Goal: Task Accomplishment & Management: Manage account settings

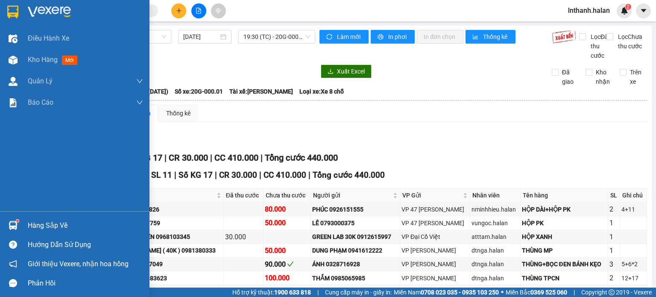
click at [56, 227] on div "Hàng sắp về" at bounding box center [85, 225] width 115 height 13
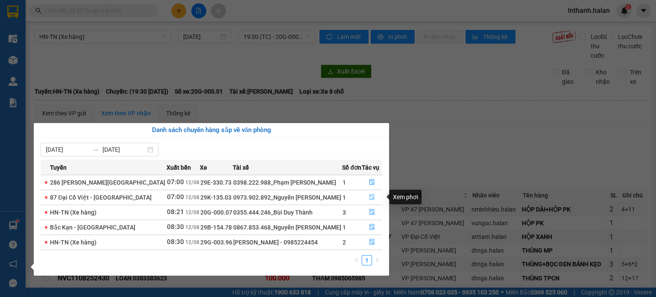
click at [371, 196] on icon "file-done" at bounding box center [371, 197] width 5 height 6
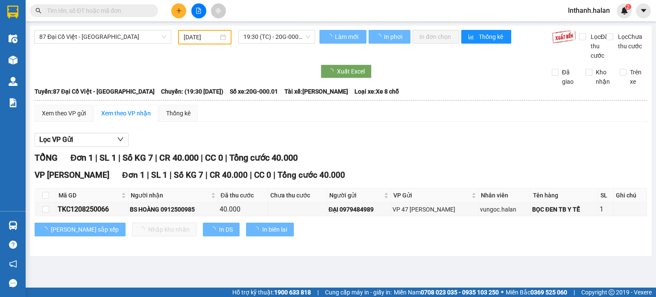
type input "[DATE]"
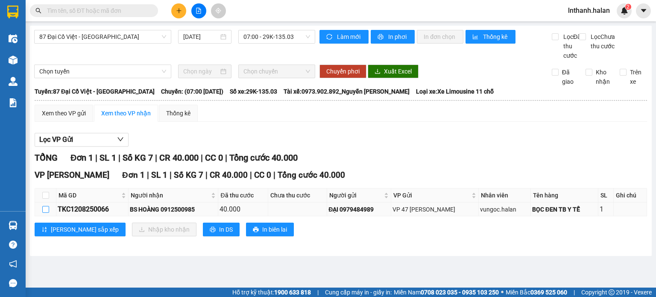
click at [45, 213] on input "checkbox" at bounding box center [45, 209] width 7 height 7
checkbox input "true"
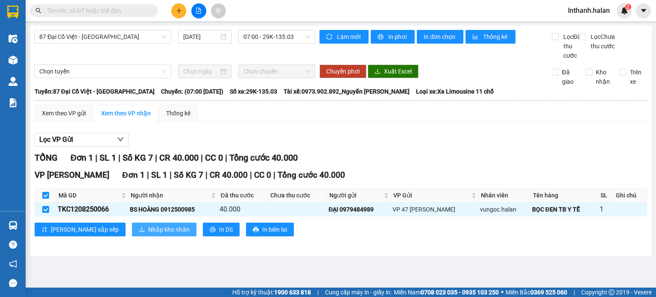
click at [148, 234] on span "Nhập kho nhận" at bounding box center [168, 229] width 41 height 9
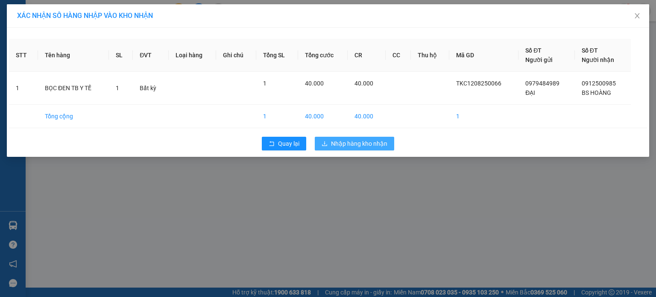
click at [352, 139] on span "Nhập hàng kho nhận" at bounding box center [359, 143] width 56 height 9
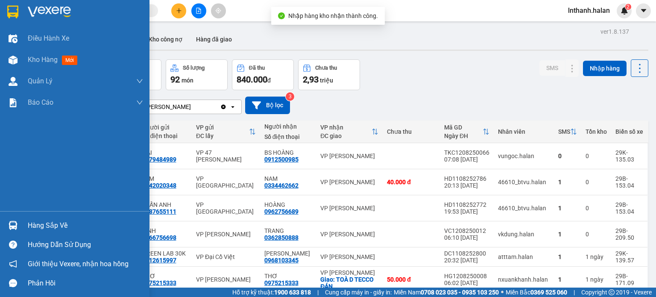
click at [34, 227] on div "Hàng sắp về" at bounding box center [85, 225] width 115 height 13
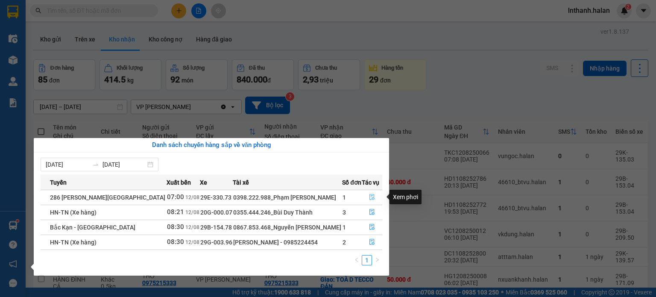
click at [369, 198] on icon "file-done" at bounding box center [372, 197] width 6 height 6
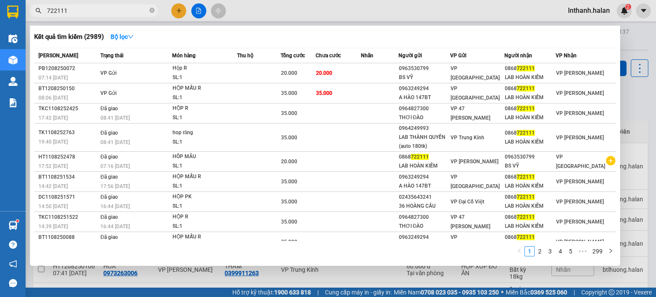
type input "722111"
click at [350, 8] on div at bounding box center [328, 148] width 656 height 297
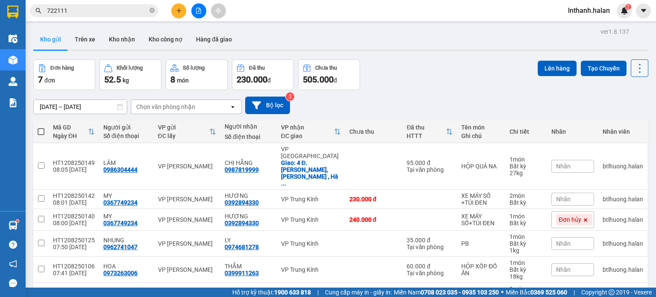
click at [634, 68] on icon at bounding box center [640, 68] width 12 height 12
click at [606, 125] on div "Làm mới" at bounding box center [617, 121] width 50 height 9
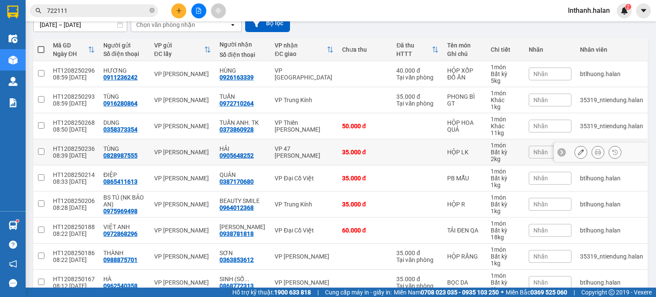
scroll to position [81, 0]
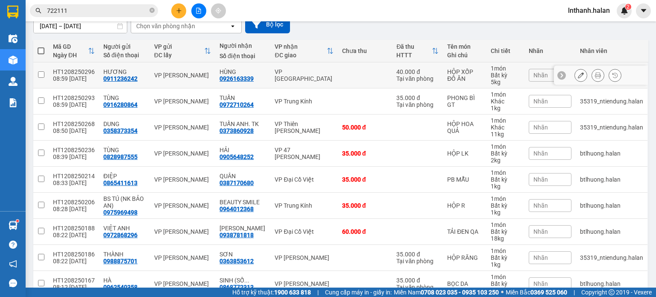
click at [338, 71] on td at bounding box center [365, 75] width 54 height 26
checkbox input "true"
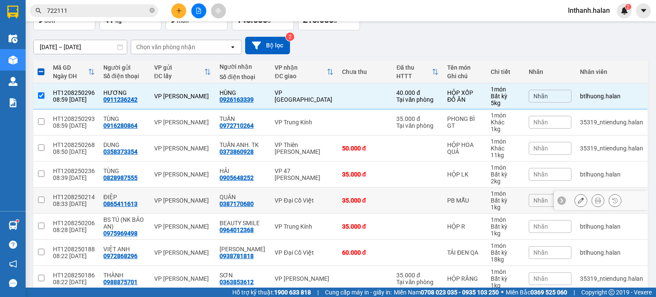
scroll to position [0, 0]
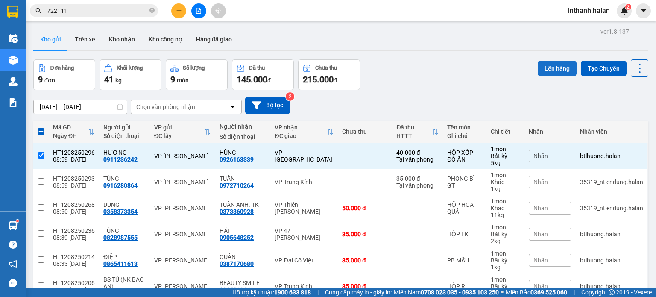
click at [551, 71] on button "Lên hàng" at bounding box center [557, 68] width 39 height 15
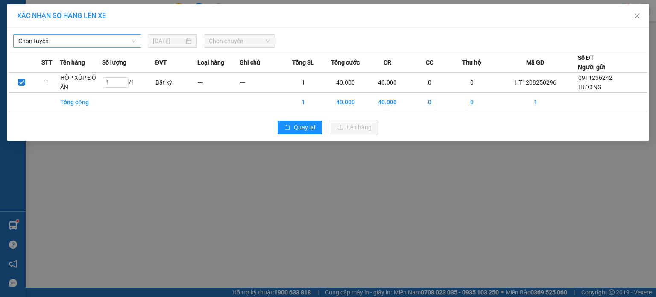
click at [117, 42] on span "Chọn tuyến" at bounding box center [76, 41] width 117 height 13
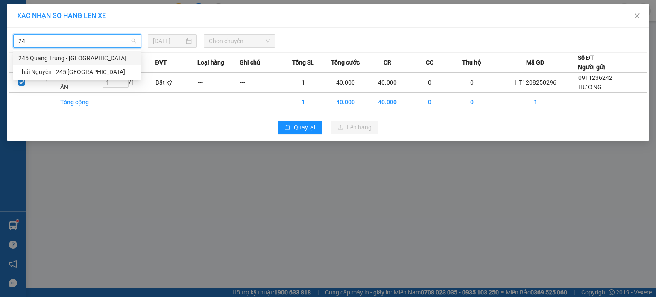
type input "245"
click at [87, 71] on div "Thái Nguyên - 245 Quang Trung" at bounding box center [76, 71] width 117 height 9
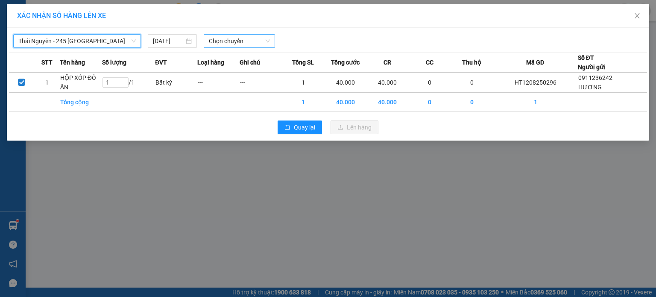
click at [242, 41] on span "Chọn chuyến" at bounding box center [239, 41] width 61 height 13
type input "304"
click at [242, 59] on div "09:00 - 29B-153.04" at bounding box center [242, 57] width 67 height 9
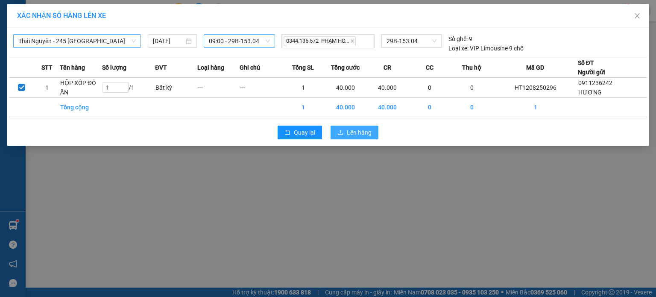
click at [348, 132] on span "Lên hàng" at bounding box center [359, 132] width 25 height 9
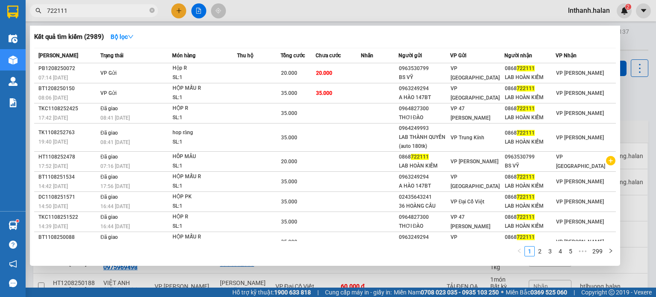
click at [111, 9] on input "722111" at bounding box center [97, 10] width 101 height 9
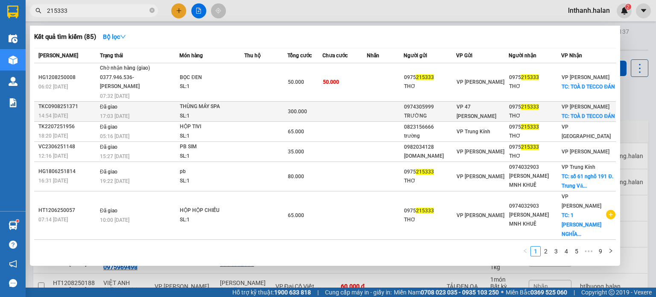
type input "215333"
click at [284, 107] on td at bounding box center [265, 111] width 43 height 20
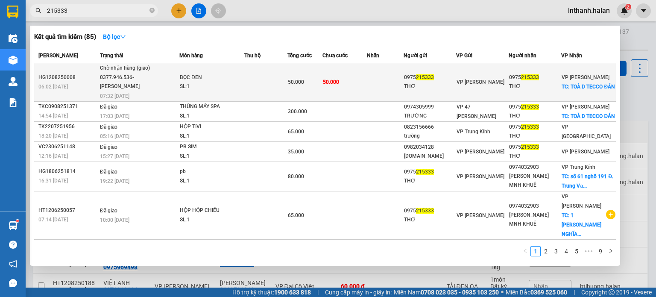
click at [294, 85] on span "50.000" at bounding box center [296, 82] width 16 height 6
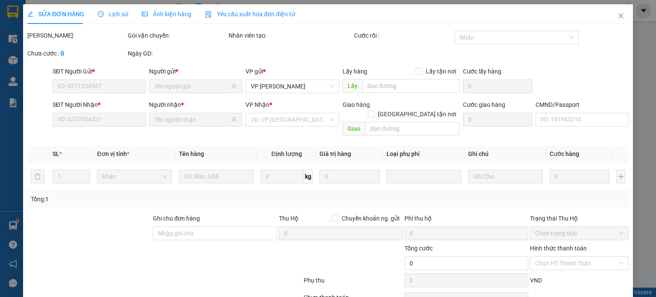
type input "0975215333"
type input "THƠ"
type input "0975215333"
type input "THƠ"
checkbox input "true"
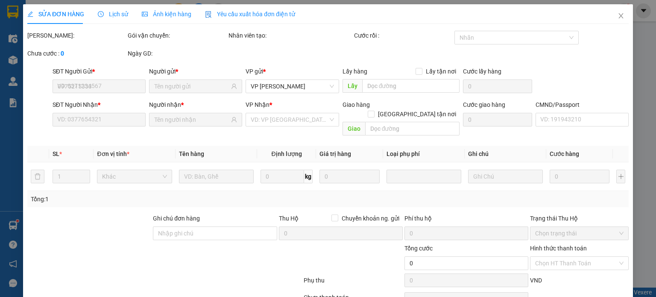
type input "TOÀ D TECCO ĐÁN"
type input "30.000"
type input "50.000"
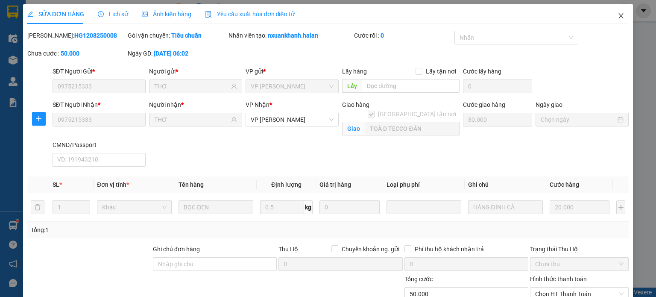
click at [619, 15] on icon "close" at bounding box center [621, 15] width 5 height 5
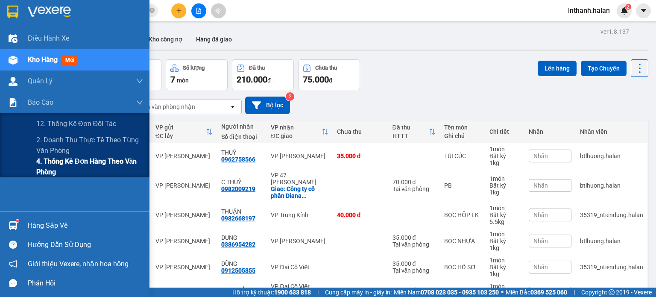
click at [50, 164] on span "4. Thống kê đơn hàng theo văn phòng" at bounding box center [89, 166] width 107 height 21
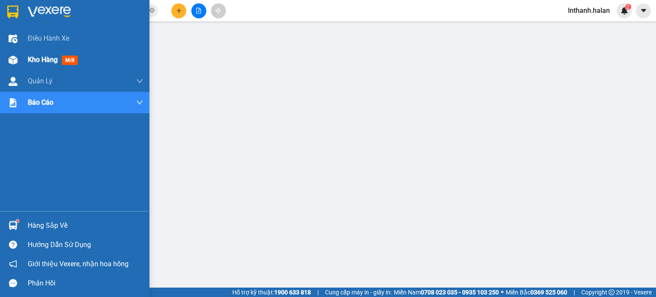
click at [37, 59] on span "Kho hàng" at bounding box center [43, 60] width 30 height 8
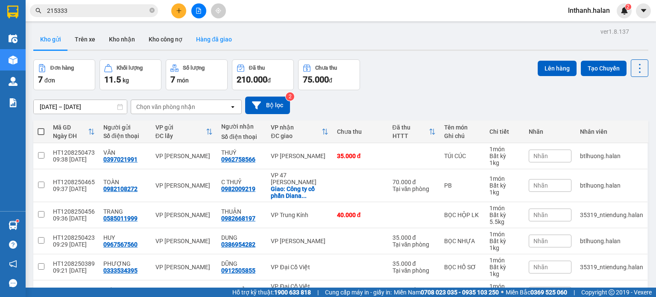
click at [215, 38] on button "Hàng đã giao" at bounding box center [214, 39] width 50 height 20
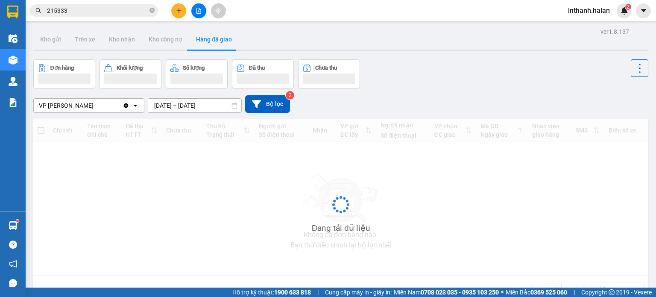
click at [167, 103] on input "10/08/2025 – 12/08/2025" at bounding box center [194, 106] width 93 height 14
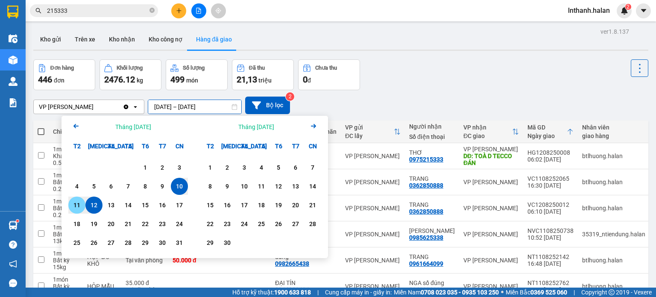
click at [77, 205] on div "11" at bounding box center [77, 205] width 12 height 10
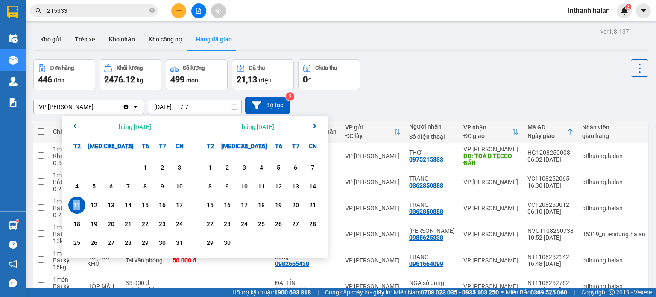
click at [77, 205] on div "11" at bounding box center [77, 205] width 12 height 10
type input "11/08/2025 – 11/08/2025"
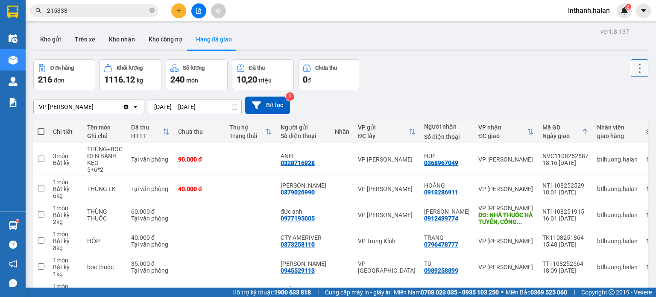
click at [631, 66] on button at bounding box center [640, 68] width 18 height 18
click at [625, 92] on span "Làm mới" at bounding box center [620, 91] width 23 height 9
click at [118, 39] on button "Kho nhận" at bounding box center [122, 39] width 40 height 20
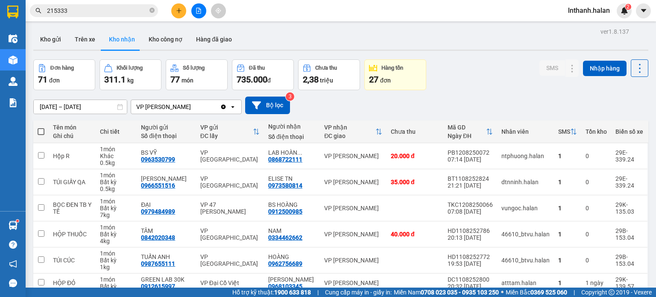
click at [100, 105] on input "14/06/2025 – 12/08/2025" at bounding box center [80, 107] width 93 height 14
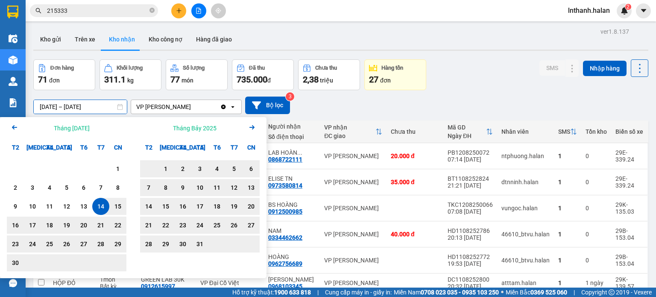
click at [252, 128] on icon "Next month." at bounding box center [251, 127] width 5 height 4
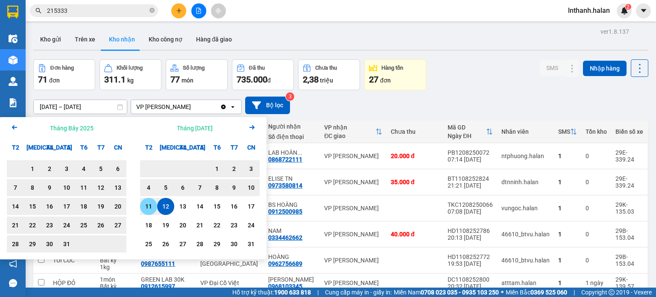
click at [146, 206] on div "11" at bounding box center [149, 206] width 12 height 10
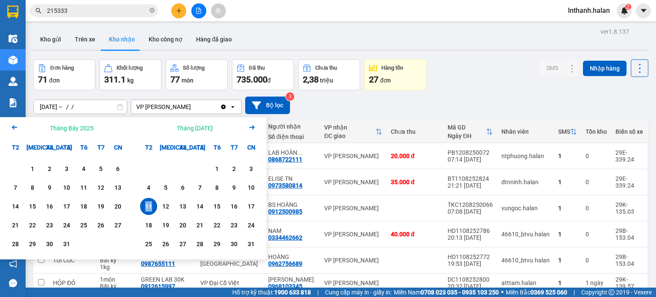
click at [146, 206] on div "11" at bounding box center [149, 206] width 12 height 10
type input "11/08/2025 – 11/08/2025"
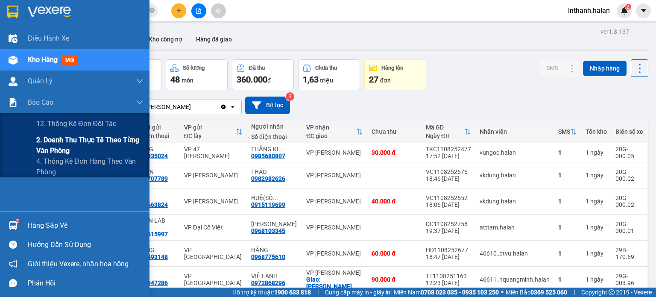
click at [55, 141] on span "2. Doanh thu thực tế theo từng văn phòng" at bounding box center [89, 145] width 107 height 21
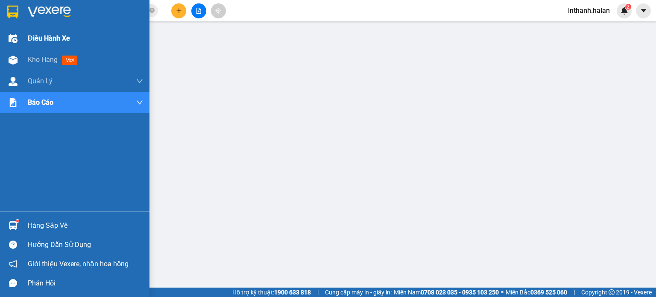
click at [35, 41] on span "Điều hành xe" at bounding box center [49, 38] width 42 height 11
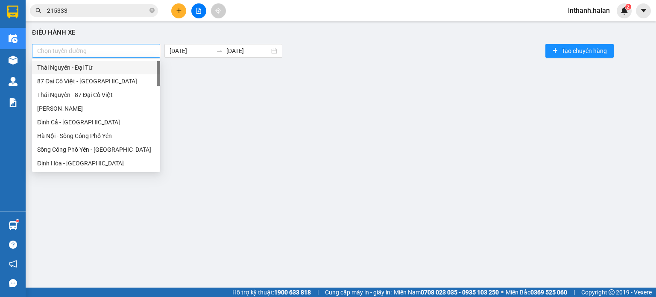
click at [98, 47] on div at bounding box center [96, 51] width 124 height 10
type input "tu"
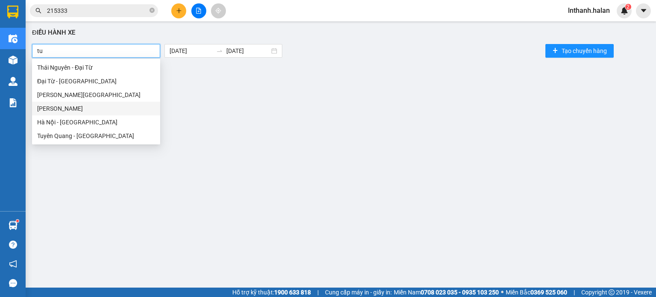
click at [92, 105] on div "Thái Nguyên - Tuyên Quang" at bounding box center [96, 108] width 118 height 9
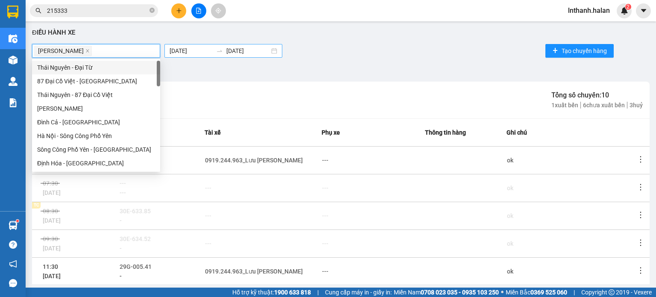
click at [176, 49] on body "Kết quả tìm kiếm ( 85 ) Bộ lọc Mã ĐH Trạng thái Món hàng Thu hộ Tổng cước Chưa …" at bounding box center [328, 148] width 656 height 297
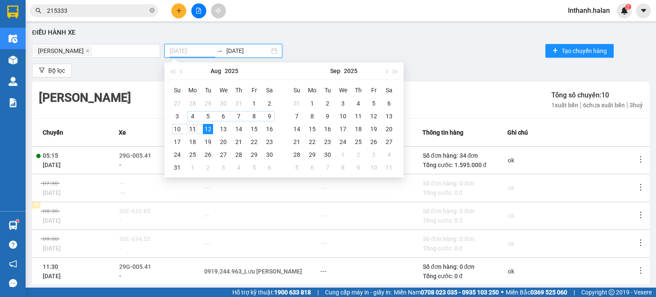
type input "11/08/2025"
click at [196, 131] on div "11" at bounding box center [192, 129] width 10 height 10
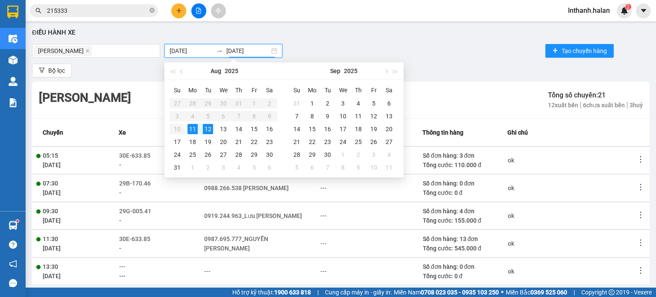
type input "11/08/2025"
click at [190, 127] on div "11" at bounding box center [192, 129] width 10 height 10
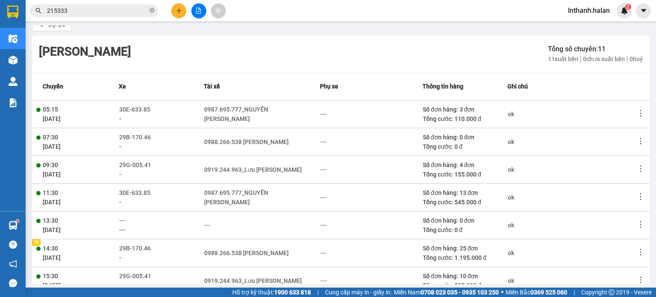
scroll to position [85, 0]
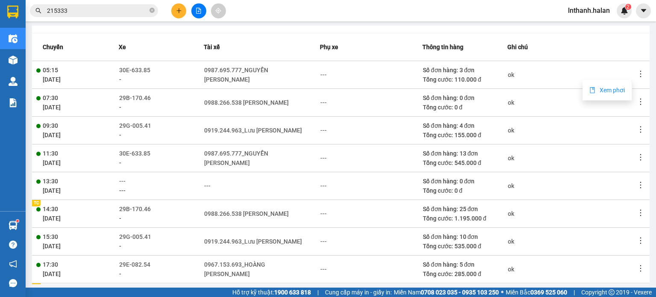
click at [610, 90] on span "Xem phơi" at bounding box center [612, 90] width 25 height 7
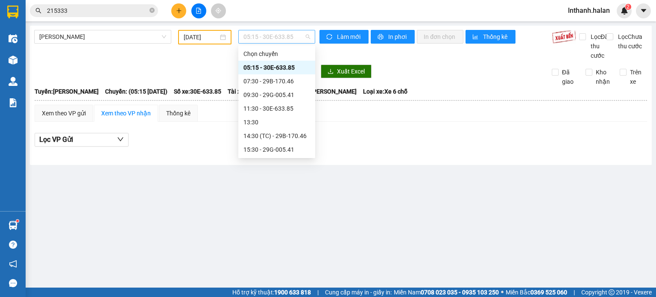
click at [278, 37] on span "05:15 - 30E-633.85" at bounding box center [276, 36] width 67 height 13
click at [277, 78] on div "07:30 - 29B-170.46" at bounding box center [276, 80] width 67 height 9
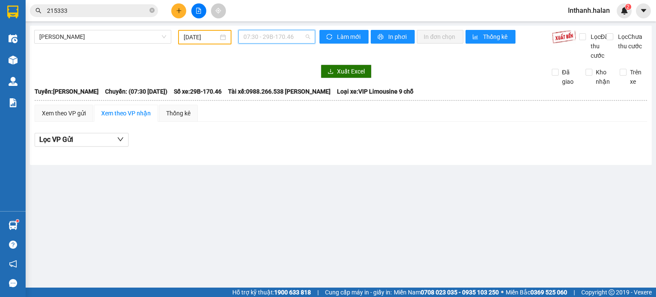
click at [278, 38] on span "07:30 - 29B-170.46" at bounding box center [276, 36] width 67 height 13
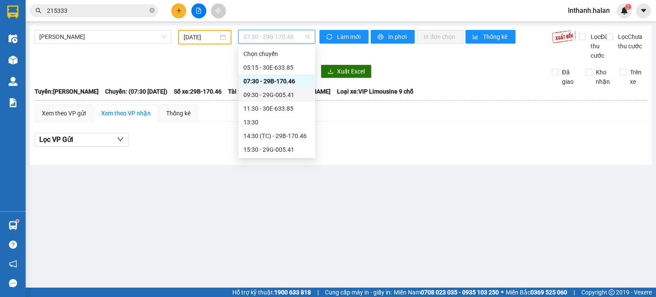
click at [283, 97] on div "09:30 - 29G-005.41" at bounding box center [276, 94] width 67 height 9
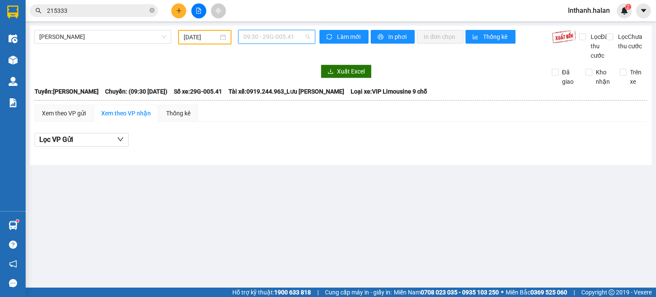
click at [280, 40] on span "09:30 - 29G-005.41" at bounding box center [276, 36] width 67 height 13
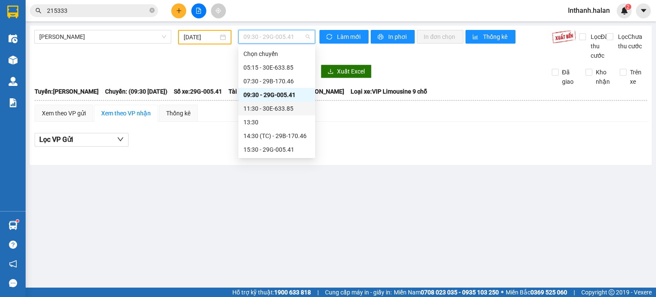
click at [280, 105] on div "11:30 - 30E-633.85" at bounding box center [276, 108] width 67 height 9
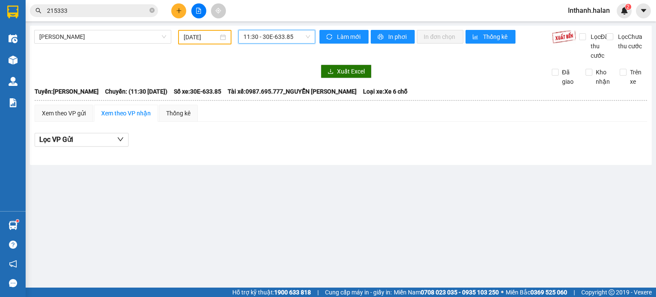
click at [277, 36] on span "11:30 - 30E-633.85" at bounding box center [276, 36] width 67 height 13
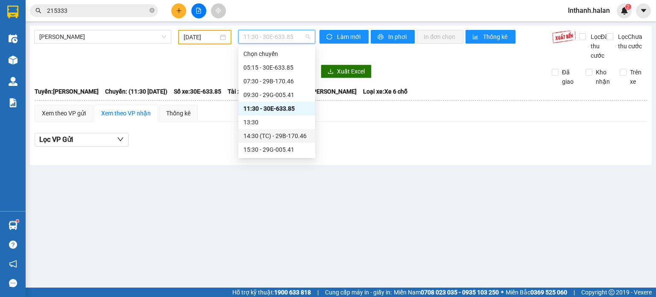
click at [277, 135] on div "14:30 (TC) - 29B-170.46" at bounding box center [276, 135] width 67 height 9
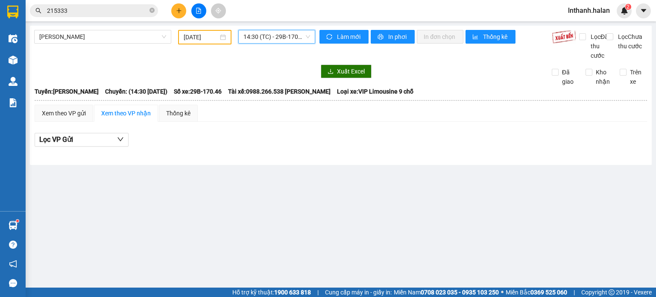
click at [277, 36] on span "14:30 (TC) - 29B-170.46" at bounding box center [276, 36] width 67 height 13
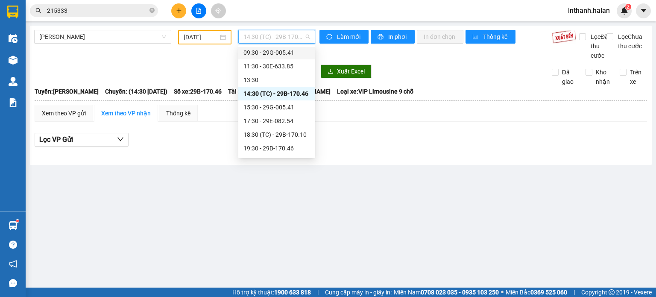
scroll to position [43, 0]
click at [278, 104] on div "15:30 - 29G-005.41" at bounding box center [276, 106] width 67 height 9
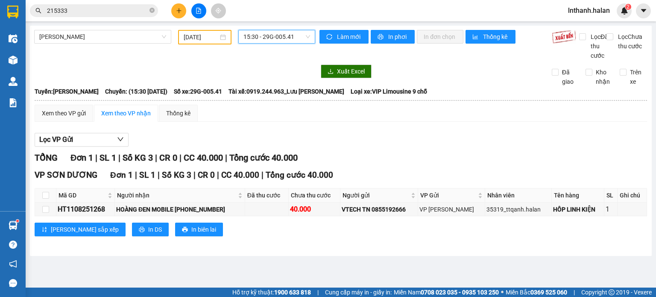
click at [280, 35] on span "15:30 - 29G-005.41" at bounding box center [276, 36] width 67 height 13
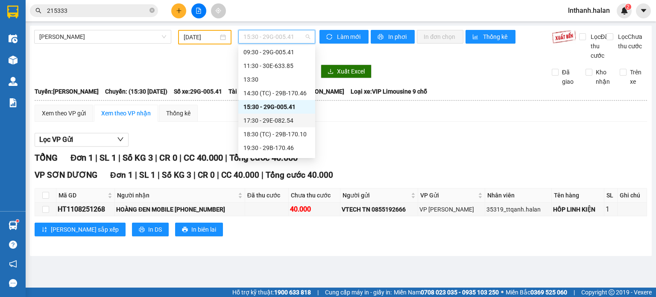
click at [281, 119] on div "17:30 - 29E-082.54" at bounding box center [276, 120] width 67 height 9
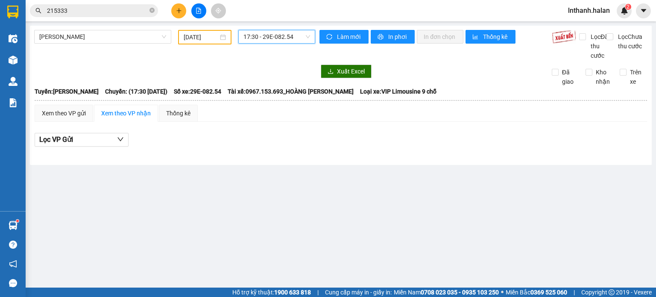
click at [281, 41] on span "17:30 - 29E-082.54" at bounding box center [276, 36] width 67 height 13
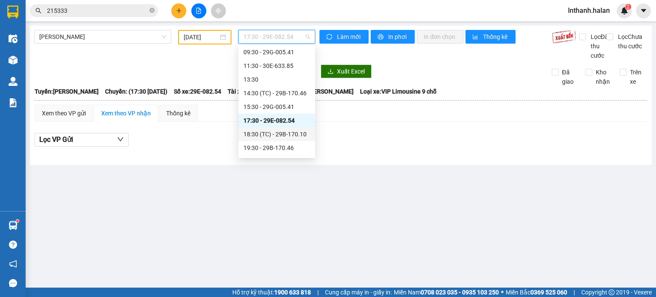
click at [279, 134] on div "18:30 (TC) - 29B-170.10" at bounding box center [276, 133] width 67 height 9
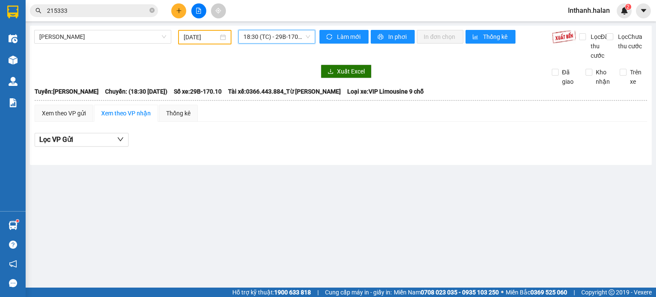
click at [275, 37] on span "18:30 (TC) - 29B-170.10" at bounding box center [276, 36] width 67 height 13
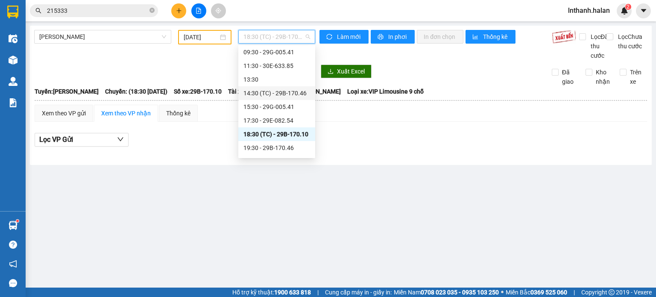
scroll to position [55, 0]
click at [277, 135] on div "19:30 - 29B-170.46" at bounding box center [276, 135] width 67 height 9
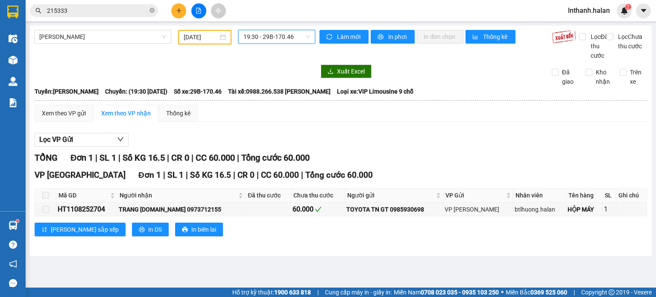
click at [276, 37] on span "19:30 - 29B-170.46" at bounding box center [276, 36] width 67 height 13
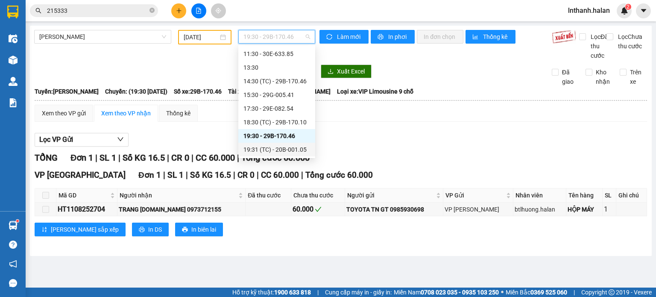
click at [275, 153] on div "19:31 (TC) - 20B-001.05" at bounding box center [276, 149] width 67 height 9
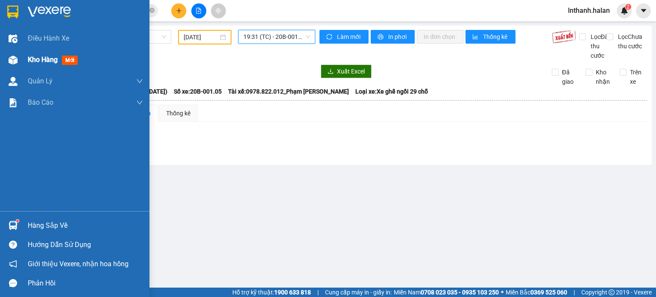
click at [31, 61] on span "Kho hàng" at bounding box center [43, 60] width 30 height 8
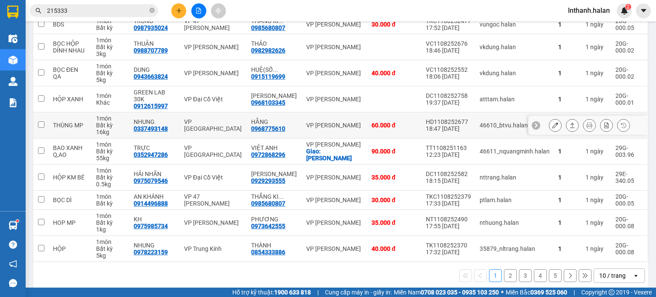
scroll to position [129, 0]
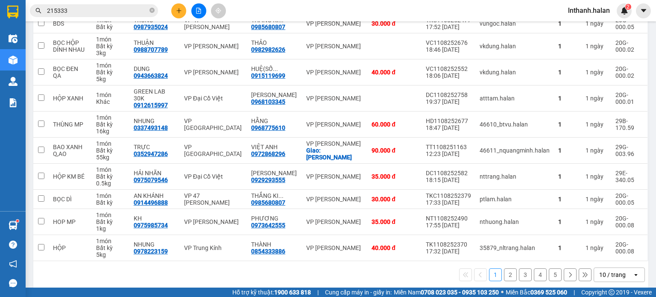
click at [610, 270] on div "10 / trang" at bounding box center [612, 274] width 26 height 9
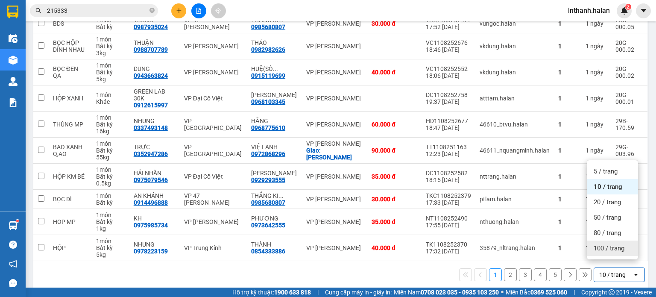
click at [609, 249] on span "100 / trang" at bounding box center [609, 248] width 31 height 9
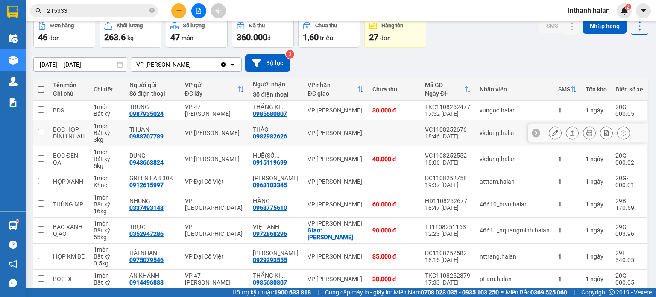
scroll to position [0, 0]
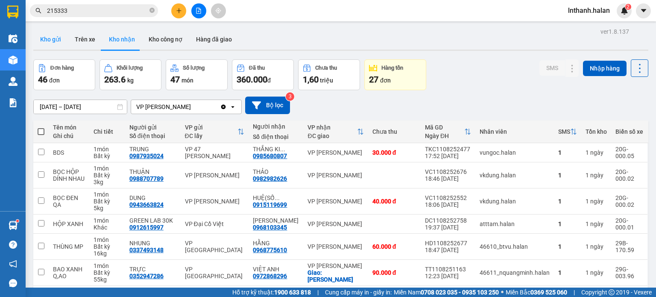
click at [42, 41] on button "Kho gửi" at bounding box center [50, 39] width 35 height 20
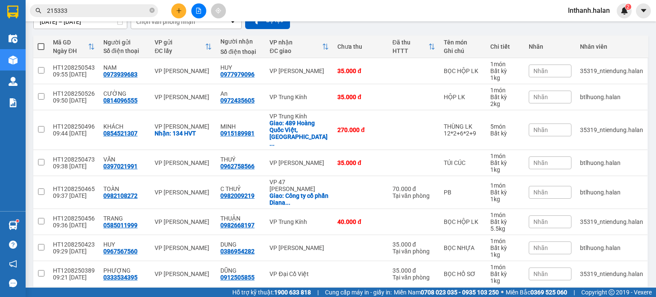
scroll to position [85, 0]
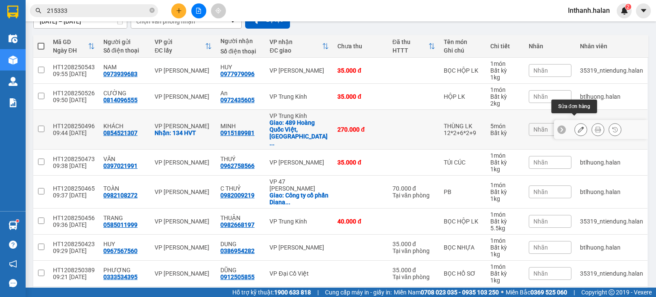
click at [578, 126] on icon at bounding box center [581, 129] width 6 height 6
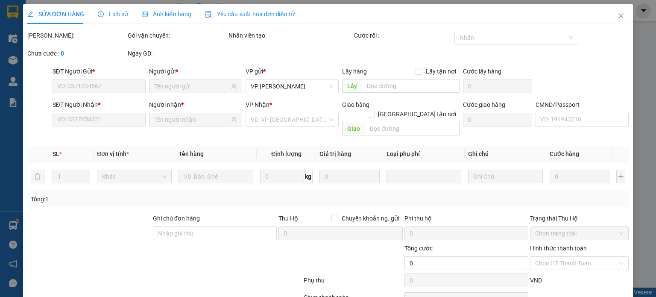
type input "0854521307"
checkbox input "true"
type input "134 HVT"
type input "0915189981"
checkbox input "true"
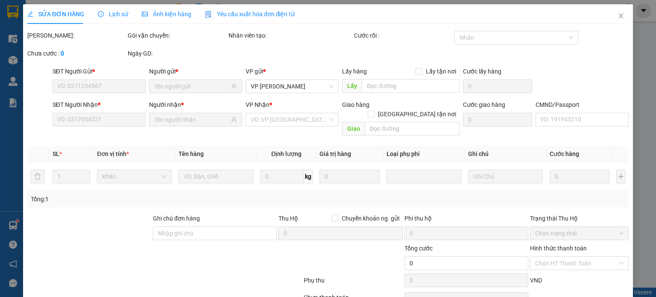
type input "489 Hoàng Quốc Việt, Cổ Nhuế, Cầu Giấy, Hà Nội 100000, Vietnam ( NGÁNG + DÂY )"
type input "270.000"
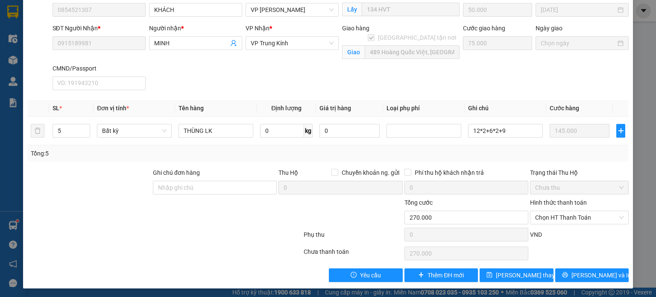
scroll to position [77, 0]
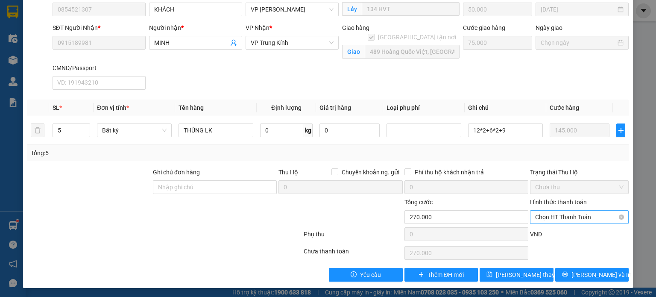
click at [541, 217] on span "Chọn HT Thanh Toán" at bounding box center [579, 217] width 88 height 13
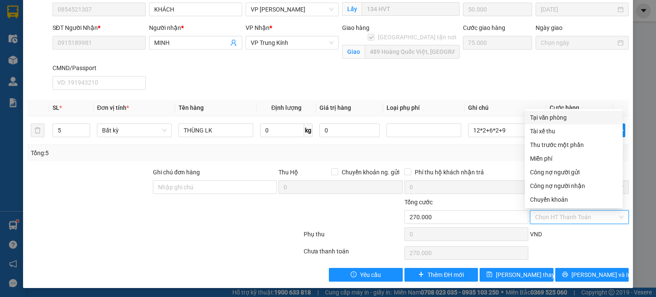
click at [553, 117] on div "Tại văn phòng" at bounding box center [574, 117] width 88 height 9
type input "0"
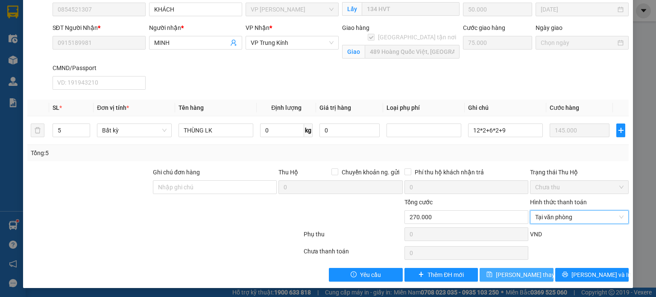
click at [504, 272] on span "[PERSON_NAME] thay đổi" at bounding box center [530, 274] width 68 height 9
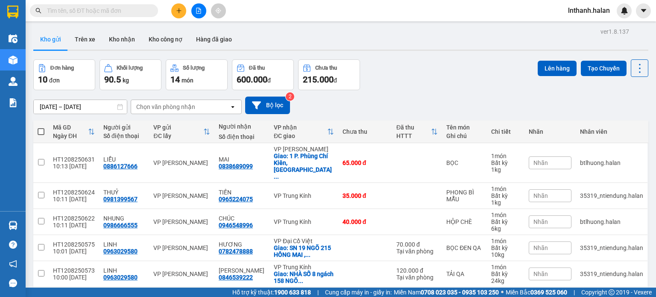
click at [120, 10] on input "text" at bounding box center [97, 10] width 101 height 9
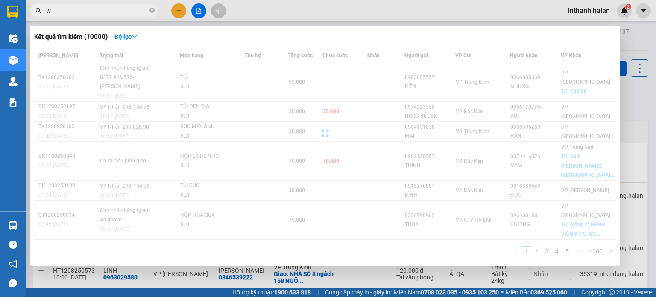
type input "/"
type input "?"
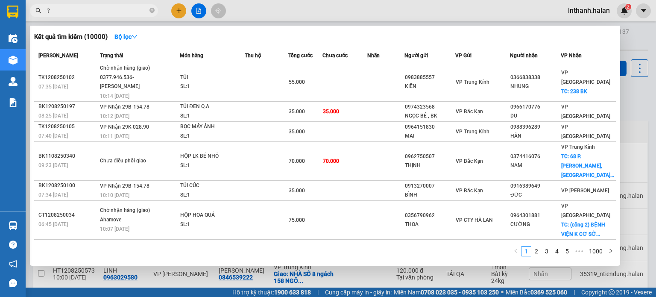
type input "?"
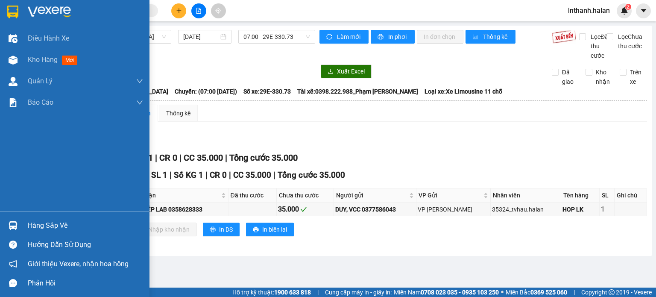
click at [34, 225] on div "Hàng sắp về" at bounding box center [85, 225] width 115 height 13
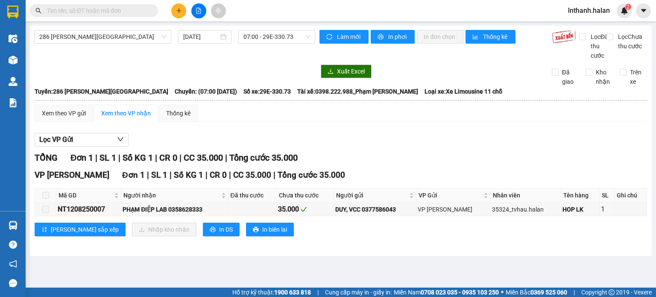
click at [403, 149] on section "Kết quả tìm kiếm ( 0 ) Bộ lọc No Data lnthanh.halan 2 Điều hành xe Kho hàng mới…" at bounding box center [328, 148] width 656 height 297
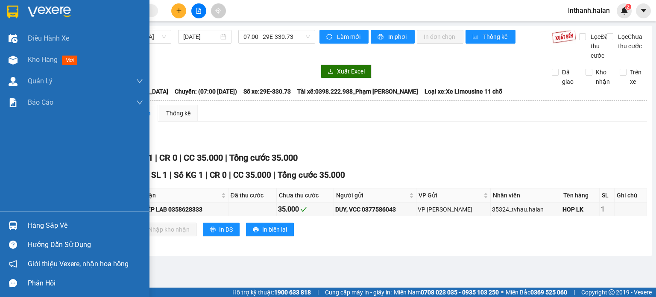
click at [32, 228] on div "Hàng sắp về" at bounding box center [85, 225] width 115 height 13
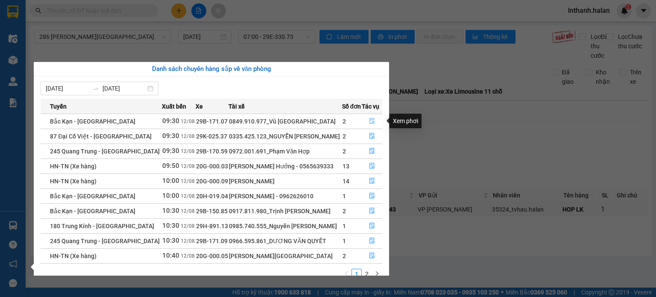
click at [371, 119] on icon "file-done" at bounding box center [372, 121] width 6 height 6
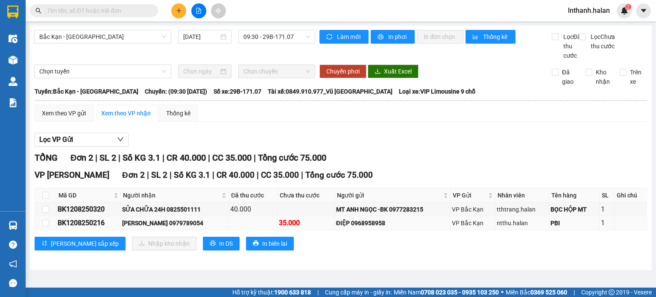
click at [46, 225] on td at bounding box center [45, 223] width 21 height 14
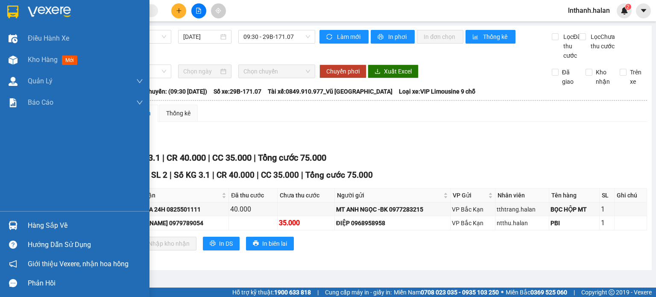
click at [27, 228] on div "Hàng sắp về" at bounding box center [74, 225] width 149 height 19
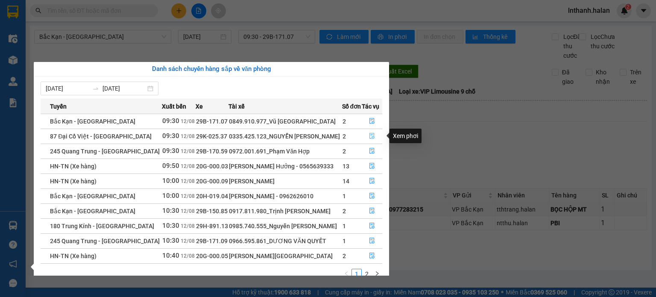
click at [369, 135] on icon "file-done" at bounding box center [371, 136] width 5 height 6
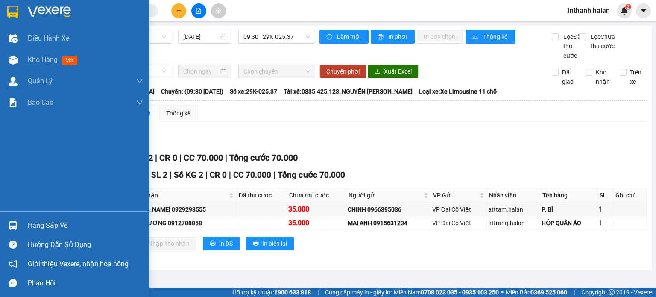
click at [39, 222] on div "Hàng sắp về" at bounding box center [85, 225] width 115 height 13
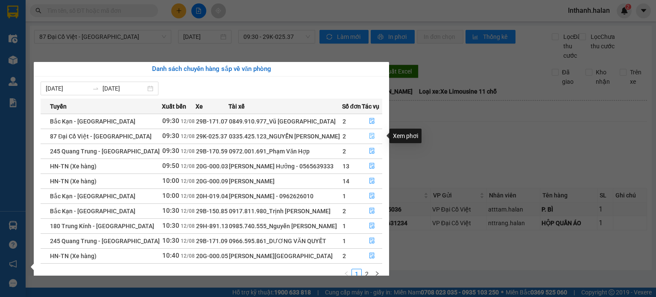
click at [369, 137] on icon "file-done" at bounding box center [371, 136] width 5 height 6
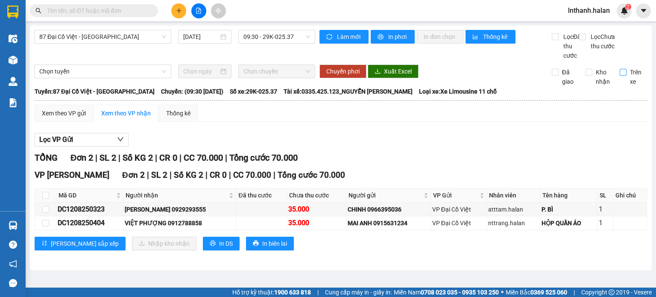
click at [483, 86] on label "Trên xe" at bounding box center [634, 76] width 28 height 19
click at [483, 76] on input "Trên xe" at bounding box center [623, 72] width 7 height 7
checkbox input "true"
click at [46, 199] on input "checkbox" at bounding box center [45, 195] width 7 height 7
checkbox input "true"
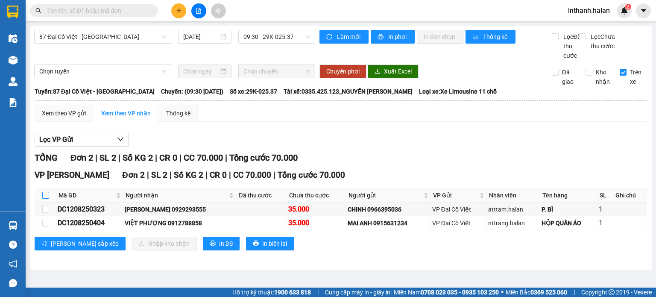
checkbox input "true"
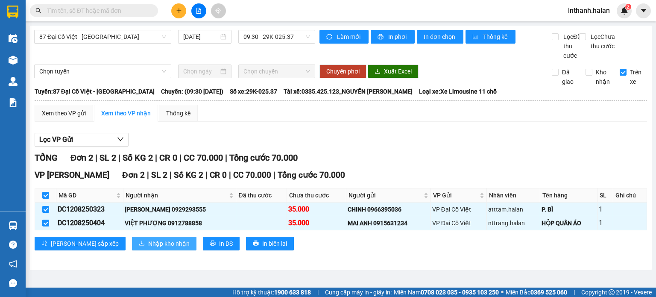
click at [148, 248] on span "Nhập kho nhận" at bounding box center [168, 243] width 41 height 9
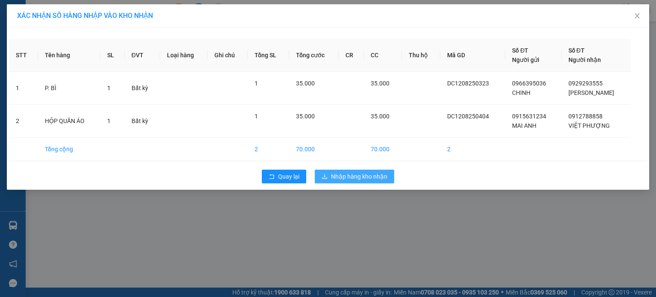
click at [335, 174] on span "Nhập hàng kho nhận" at bounding box center [359, 176] width 56 height 9
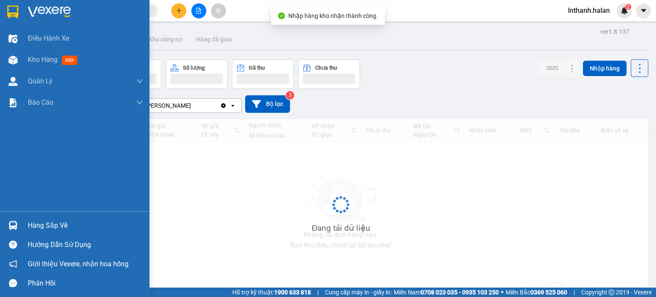
click at [15, 226] on img at bounding box center [13, 225] width 9 height 9
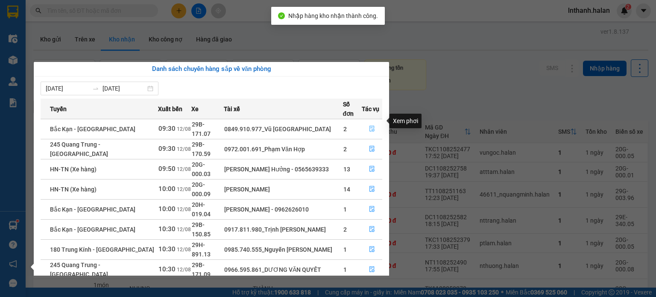
click at [372, 126] on icon "file-done" at bounding box center [372, 129] width 6 height 6
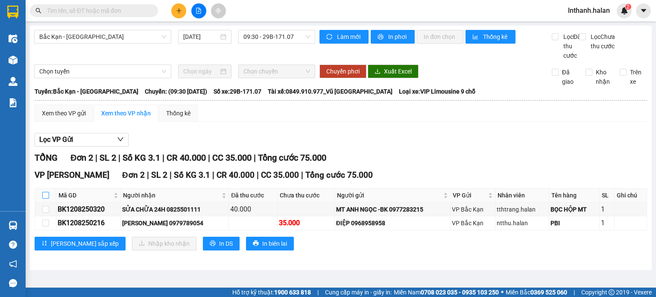
click at [47, 199] on input "checkbox" at bounding box center [45, 195] width 7 height 7
checkbox input "true"
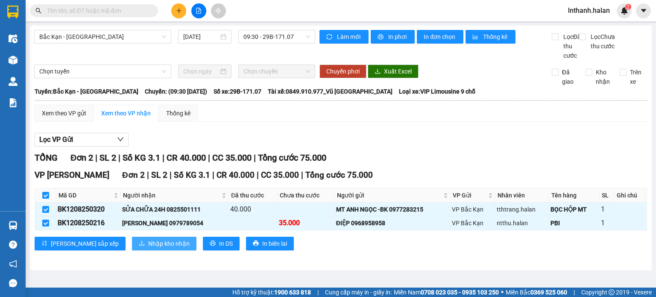
click at [148, 248] on span "Nhập kho nhận" at bounding box center [168, 243] width 41 height 9
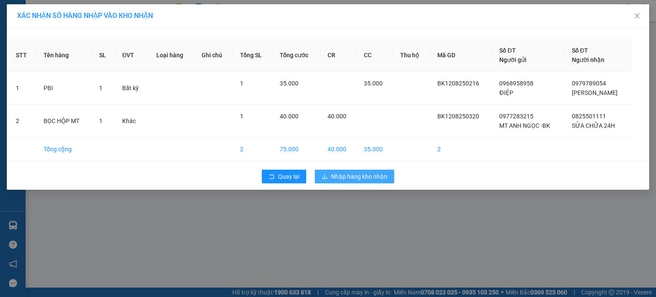
click at [352, 180] on span "Nhập hàng kho nhận" at bounding box center [359, 176] width 56 height 9
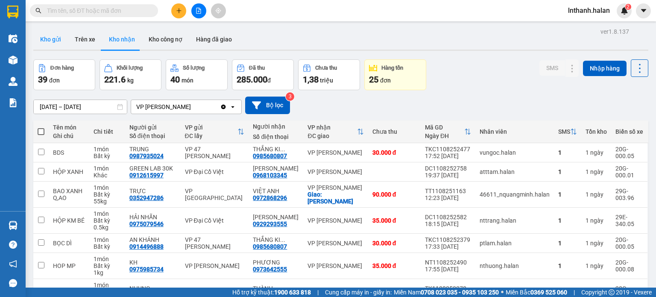
click at [49, 35] on button "Kho gửi" at bounding box center [50, 39] width 35 height 20
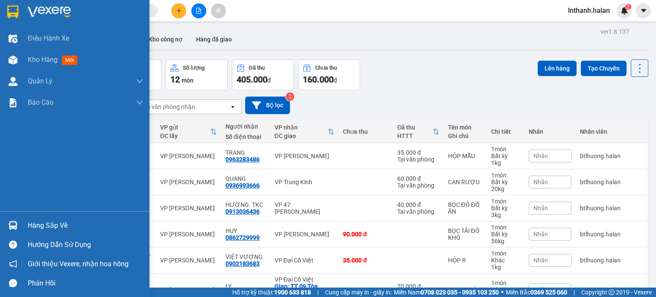
click at [48, 225] on div "Hàng sắp về" at bounding box center [85, 225] width 115 height 13
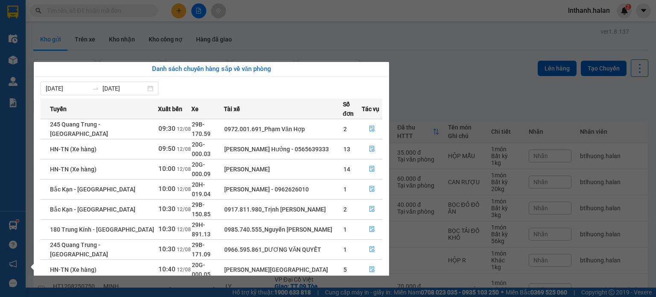
click at [453, 178] on section "Kết quả tìm kiếm ( 0 ) Bộ lọc No Data lnthanh.halan 2 Điều hành xe Kho hàng mới…" at bounding box center [328, 148] width 656 height 297
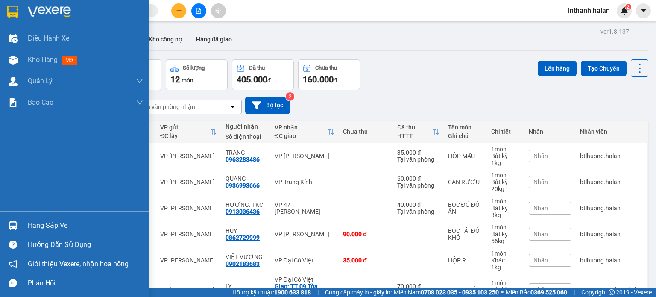
click at [13, 218] on div "Hàng sắp về" at bounding box center [74, 225] width 149 height 19
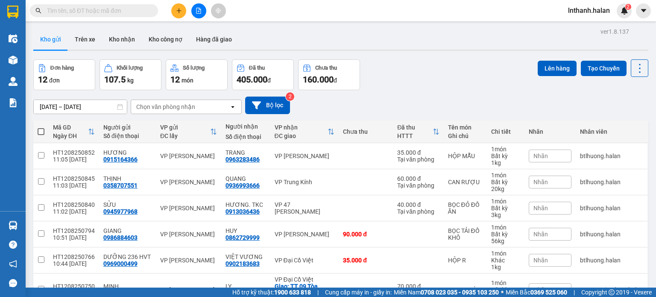
click at [409, 111] on section "Kết quả tìm kiếm ( 0 ) Bộ lọc No Data lnthanh.halan 2 Điều hành xe Kho hàng mới…" at bounding box center [328, 148] width 656 height 297
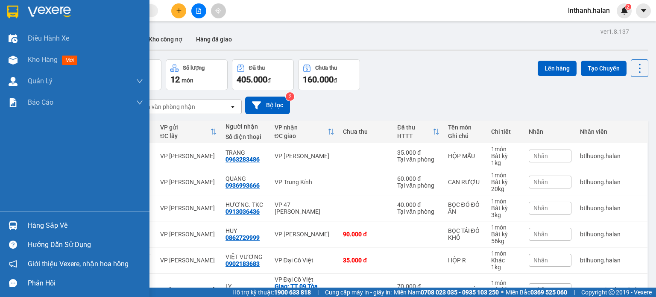
click at [12, 222] on img at bounding box center [13, 225] width 9 height 9
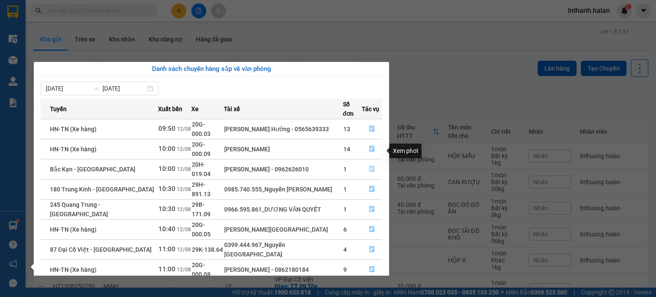
click at [372, 166] on icon "file-done" at bounding box center [371, 169] width 5 height 6
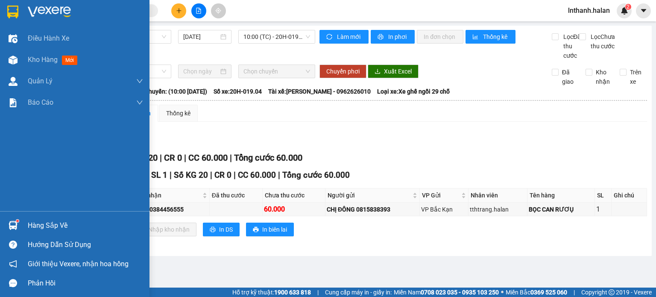
click at [19, 221] on div at bounding box center [13, 225] width 15 height 15
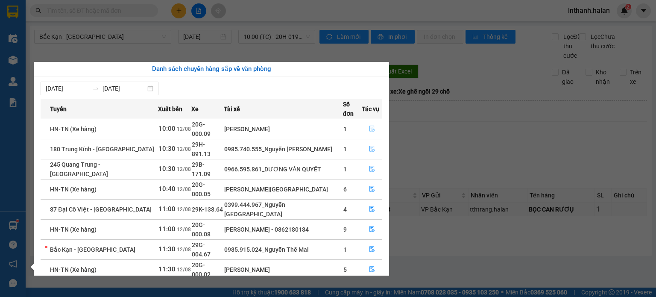
click at [373, 126] on icon "file-done" at bounding box center [372, 129] width 6 height 6
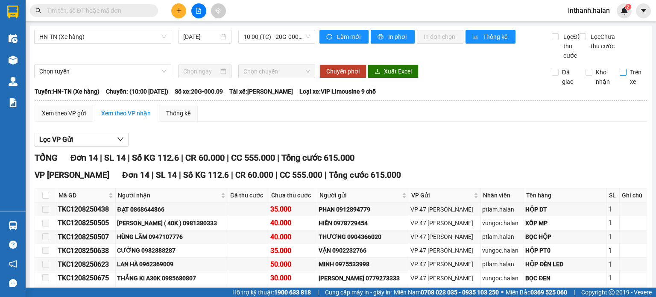
click at [483, 77] on label "Trên xe" at bounding box center [634, 76] width 28 height 19
click at [483, 76] on input "Trên xe" at bounding box center [623, 72] width 7 height 7
checkbox input "true"
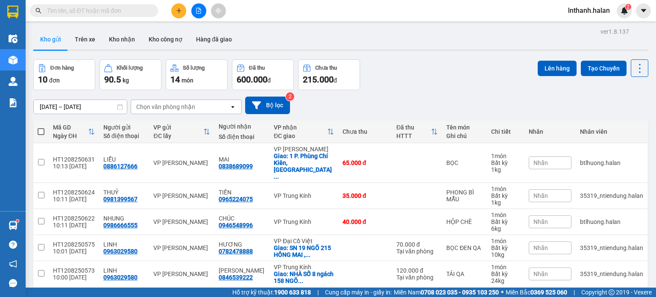
click at [183, 107] on div "Chọn văn phòng nhận" at bounding box center [165, 106] width 59 height 9
type input "bk"
click at [193, 126] on div "VP Bắc Kạn" at bounding box center [186, 124] width 111 height 15
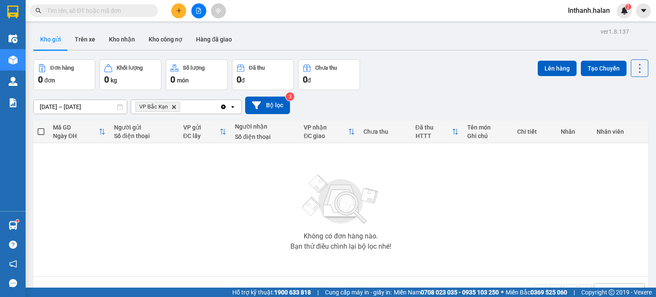
click at [224, 106] on icon "Clear all" at bounding box center [223, 106] width 7 height 7
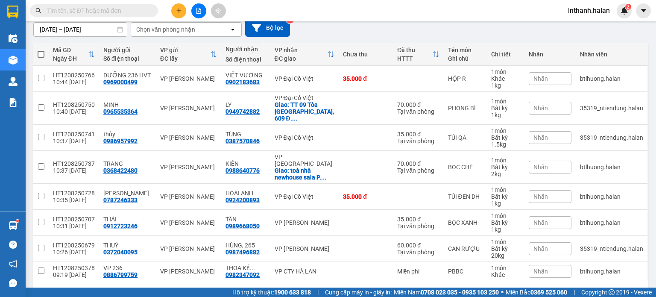
scroll to position [91, 0]
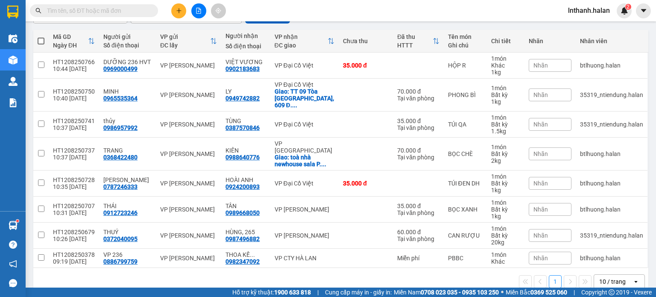
click at [102, 8] on input "text" at bounding box center [97, 10] width 101 height 9
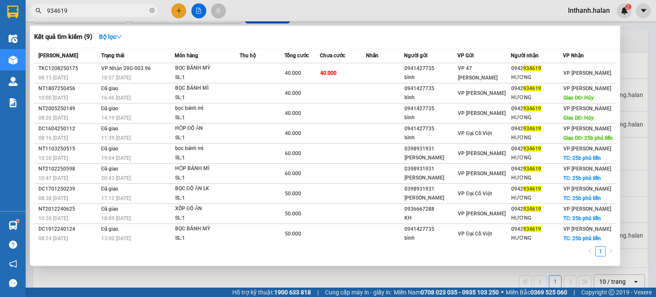
type input "934619"
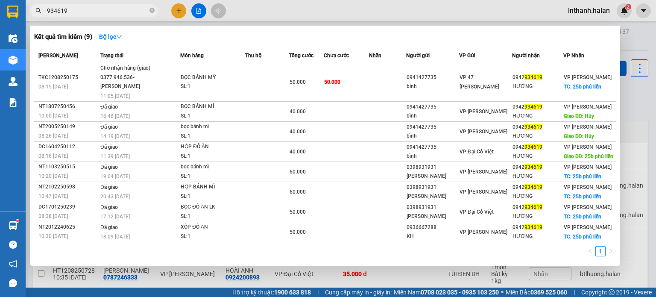
click at [104, 10] on input "934619" at bounding box center [97, 10] width 101 height 9
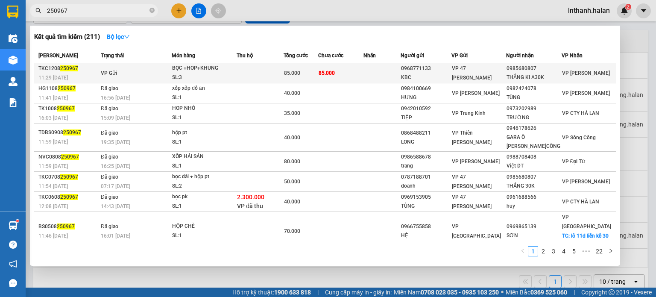
type input "250967"
click at [210, 70] on div "BỌC +HOP+KHUNG" at bounding box center [204, 68] width 64 height 9
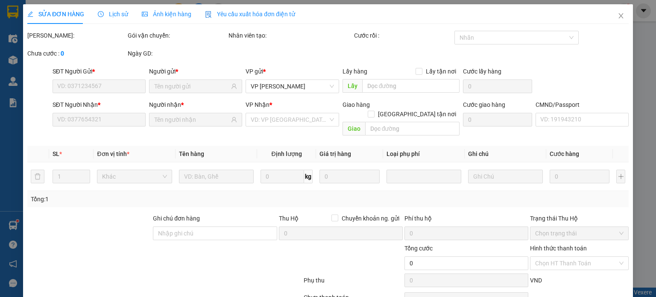
type input "0968771133"
type input "KBC"
type input "0985680807"
type input "THẮNG KI A30K"
type input "85.000"
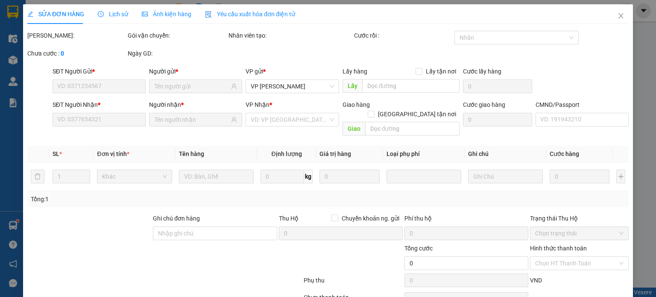
type input "85.000"
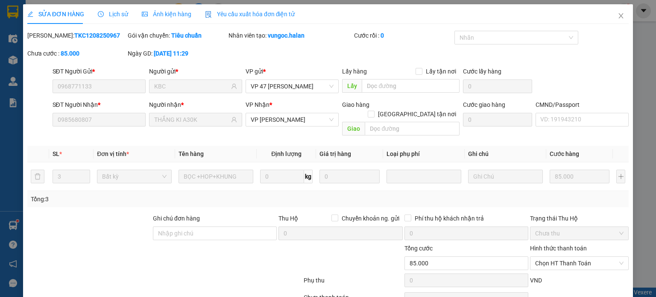
click at [114, 12] on span "Lịch sử" at bounding box center [113, 14] width 30 height 7
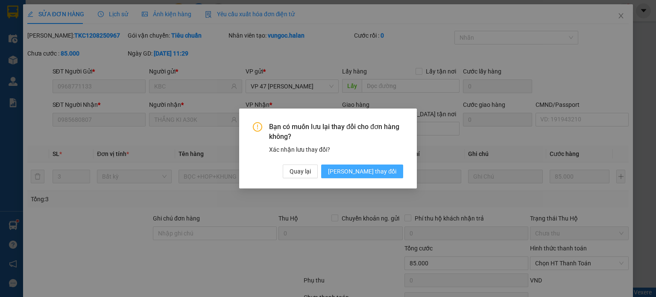
click at [380, 170] on span "[PERSON_NAME] thay đổi" at bounding box center [362, 171] width 68 height 9
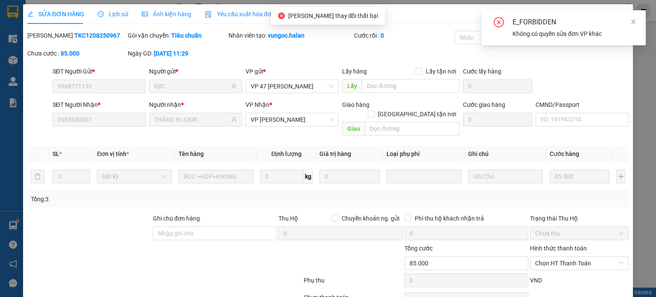
click at [114, 14] on span "Lịch sử" at bounding box center [113, 14] width 30 height 7
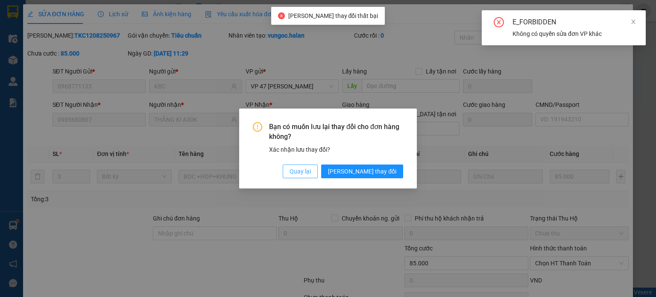
click at [318, 176] on button "Quay lại" at bounding box center [300, 171] width 35 height 14
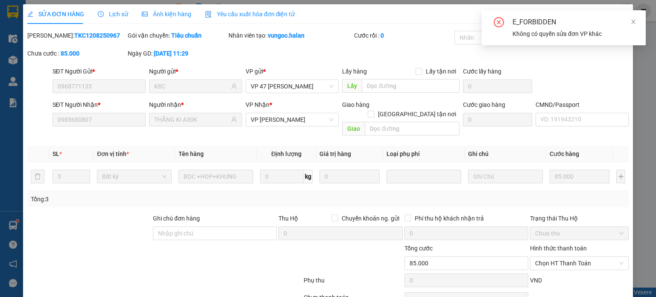
click at [118, 15] on span "Lịch sử" at bounding box center [113, 14] width 30 height 7
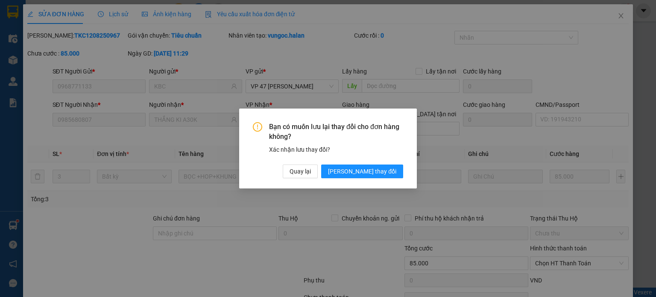
click at [355, 172] on div "Quay lại [PERSON_NAME] thay đổi" at bounding box center [343, 171] width 120 height 14
click at [311, 175] on span "Quay lại" at bounding box center [300, 171] width 21 height 9
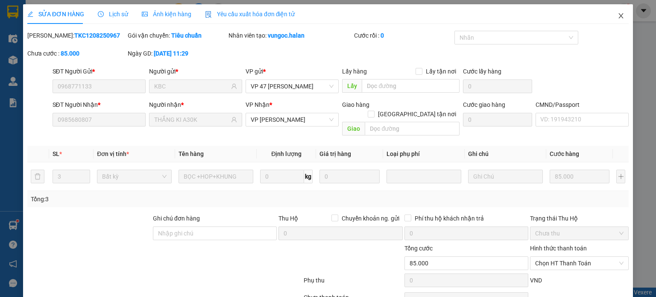
click at [617, 15] on icon "close" at bounding box center [620, 15] width 7 height 7
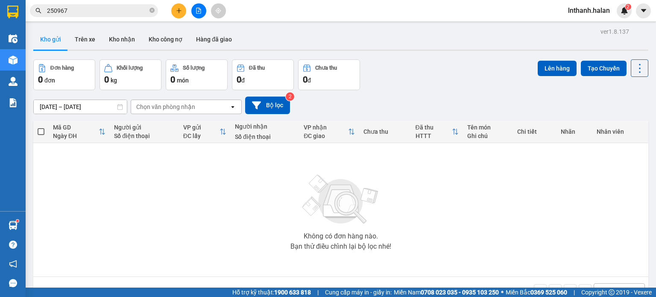
click at [117, 16] on span "250967" at bounding box center [94, 10] width 128 height 13
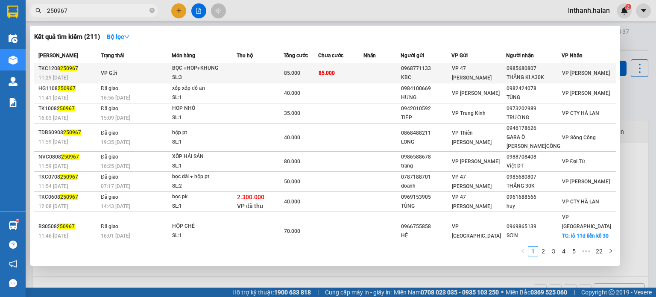
click at [102, 71] on span "VP Gửi" at bounding box center [109, 73] width 16 height 6
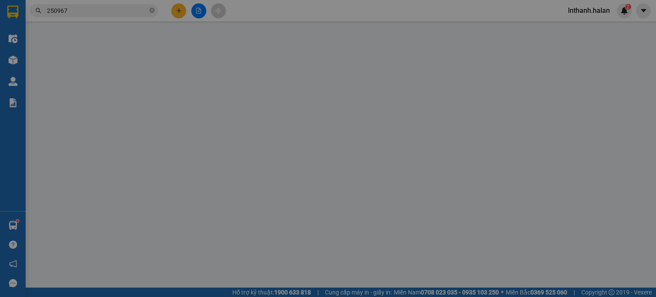
type input "0968771133"
type input "KBC"
type input "0985680807"
type input "THẮNG KI A30K"
type input "85.000"
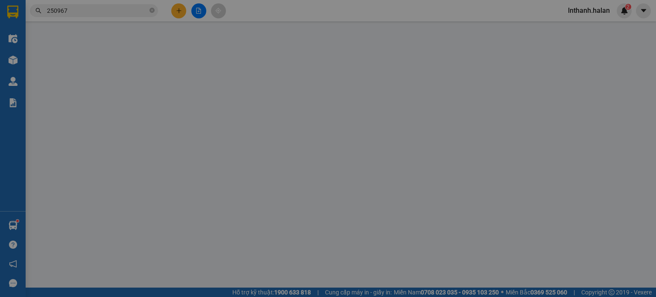
type input "85.000"
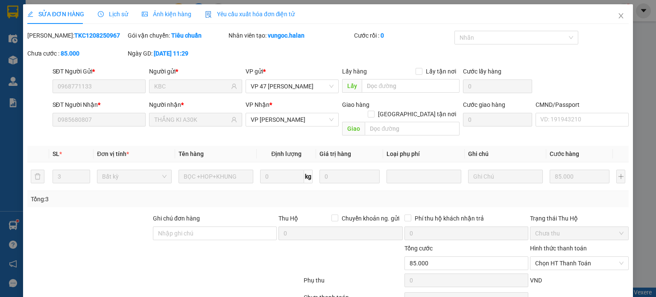
click at [108, 17] on span "Lịch sử" at bounding box center [113, 14] width 30 height 7
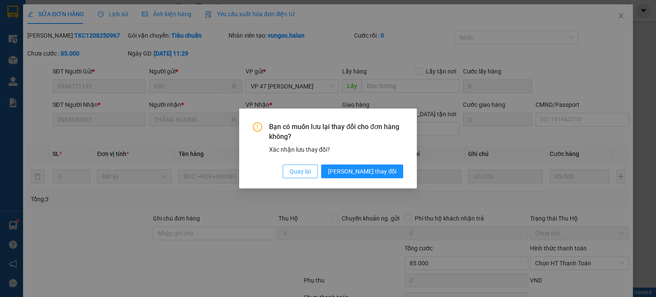
click at [311, 170] on span "Quay lại" at bounding box center [300, 171] width 21 height 9
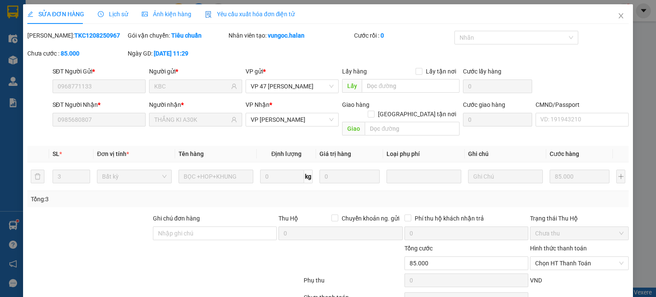
click at [98, 13] on icon "clock-circle" at bounding box center [101, 14] width 6 height 6
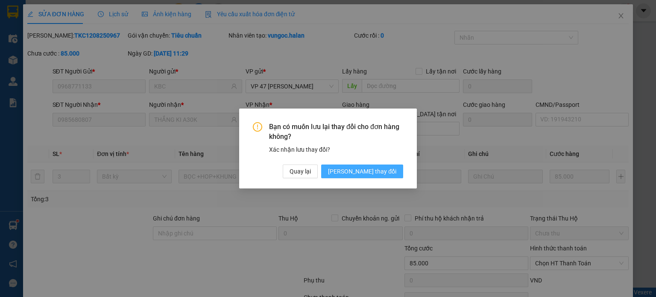
click at [386, 170] on span "[PERSON_NAME] thay đổi" at bounding box center [362, 171] width 68 height 9
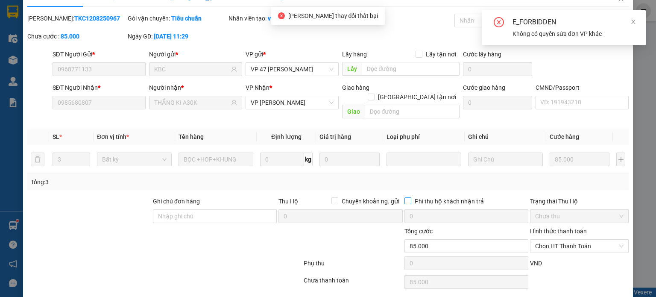
scroll to position [37, 0]
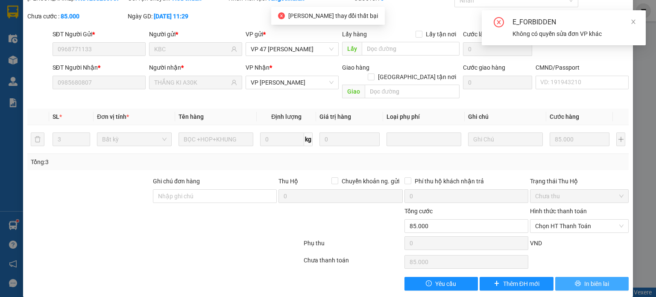
click at [579, 279] on button "In biên lai" at bounding box center [592, 284] width 74 height 14
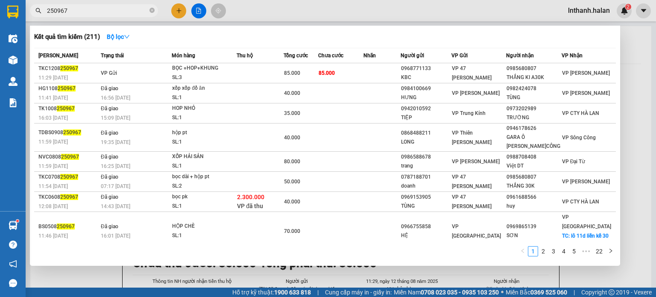
click at [108, 10] on input "250967" at bounding box center [97, 10] width 101 height 9
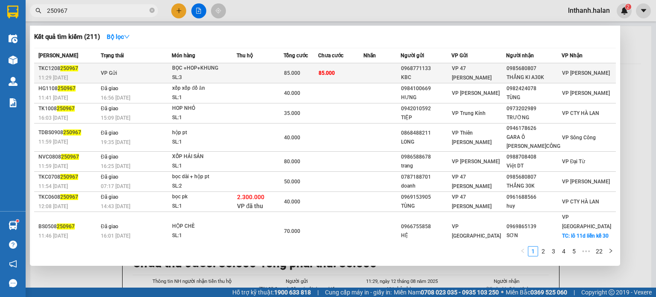
click at [103, 70] on span "VP Gửi" at bounding box center [109, 73] width 16 height 6
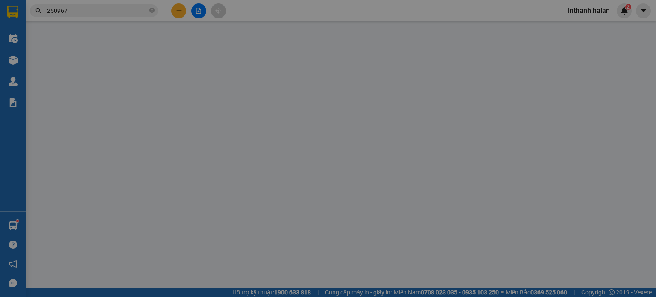
type input "0968771133"
type input "KBC"
type input "0985680807"
type input "THẮNG KI A30K"
type input "85.000"
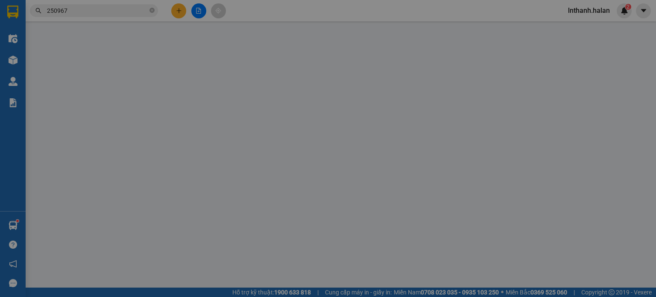
type input "85.000"
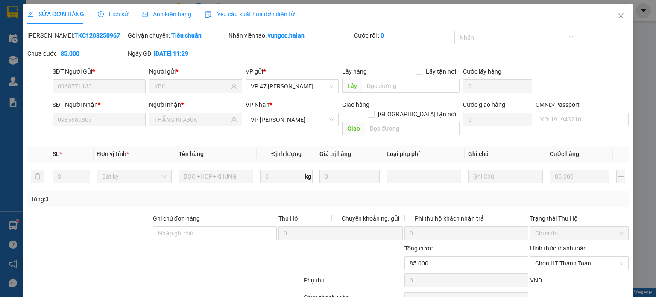
click at [111, 16] on span "Lịch sử" at bounding box center [113, 14] width 30 height 7
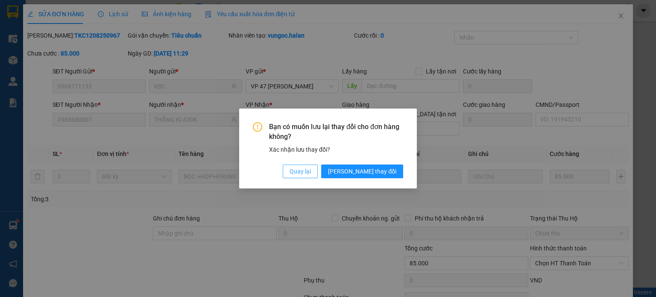
click at [311, 171] on span "Quay lại" at bounding box center [300, 171] width 21 height 9
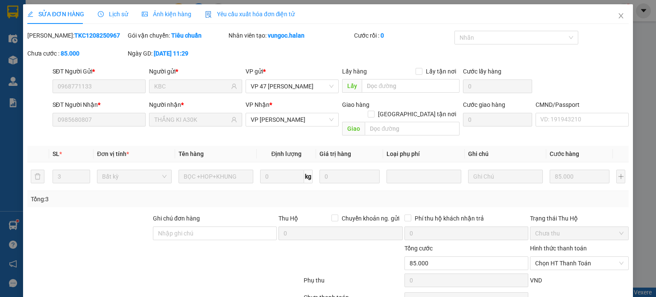
click at [67, 13] on span "SỬA ĐƠN HÀNG" at bounding box center [55, 14] width 57 height 7
click at [30, 13] on icon "edit" at bounding box center [30, 14] width 6 height 6
click at [63, 8] on div "SỬA ĐƠN HÀNG" at bounding box center [55, 14] width 57 height 20
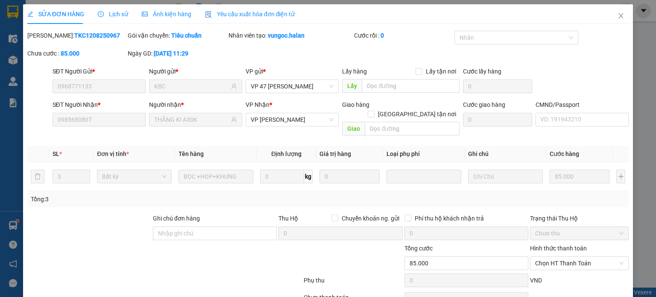
click at [189, 12] on div "SỬA ĐƠN HÀNG Lịch sử Ảnh kiện hàng Yêu cầu xuất hóa đơn điện tử" at bounding box center [161, 14] width 268 height 20
click at [174, 12] on span "Ảnh kiện hàng" at bounding box center [167, 14] width 50 height 7
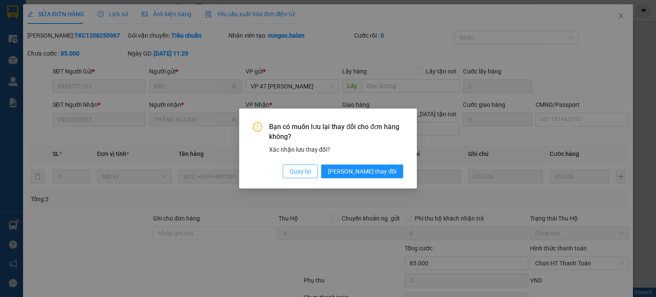
click at [318, 172] on button "Quay lại" at bounding box center [300, 171] width 35 height 14
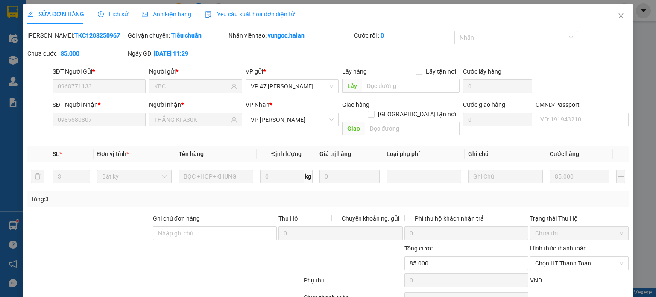
click at [269, 12] on span "Yêu cầu xuất hóa đơn điện tử" at bounding box center [250, 14] width 90 height 7
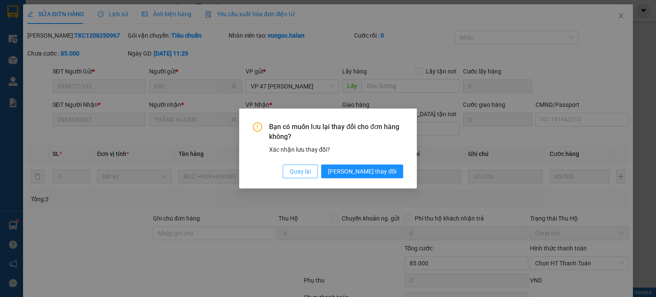
click at [311, 170] on span "Quay lại" at bounding box center [300, 171] width 21 height 9
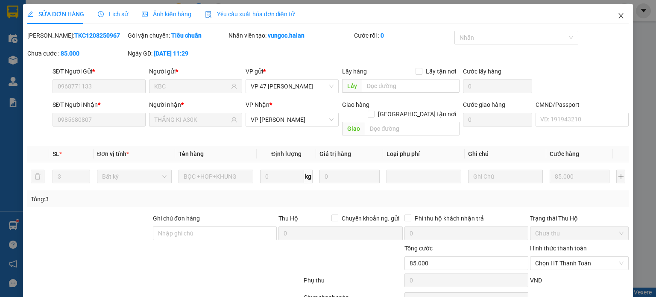
click at [617, 16] on icon "close" at bounding box center [620, 15] width 7 height 7
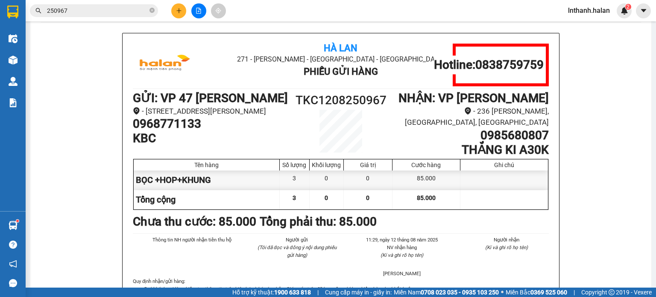
scroll to position [43, 0]
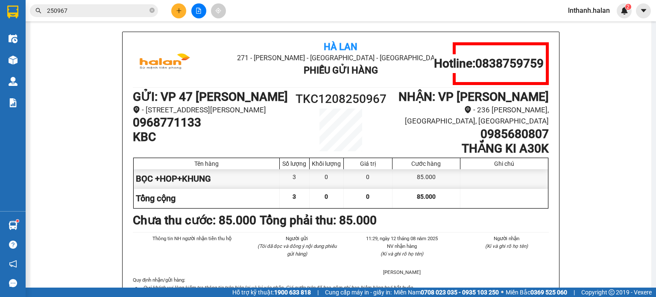
click at [264, 130] on h1 "0968771133" at bounding box center [211, 122] width 156 height 15
